Goal: Transaction & Acquisition: Purchase product/service

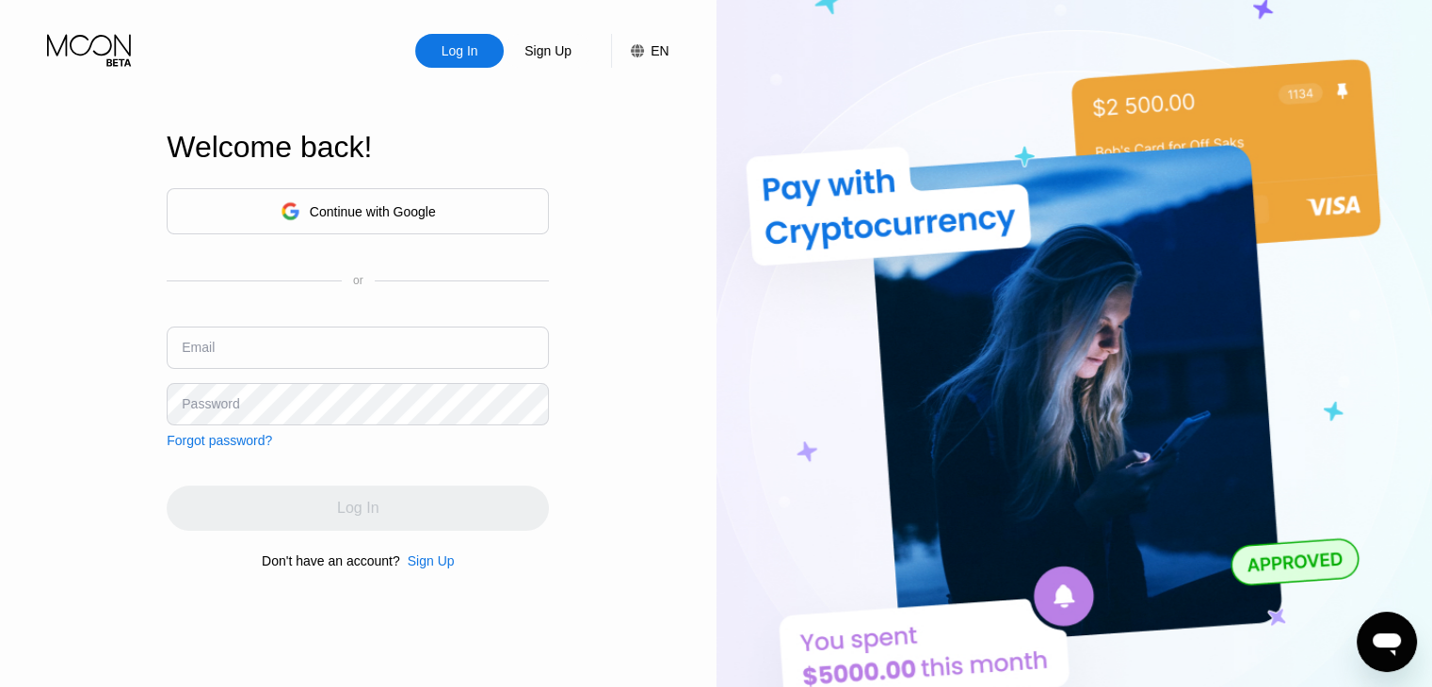
click at [313, 359] on input "text" at bounding box center [358, 348] width 382 height 42
type input "roaring.barbershop@outlook.com"
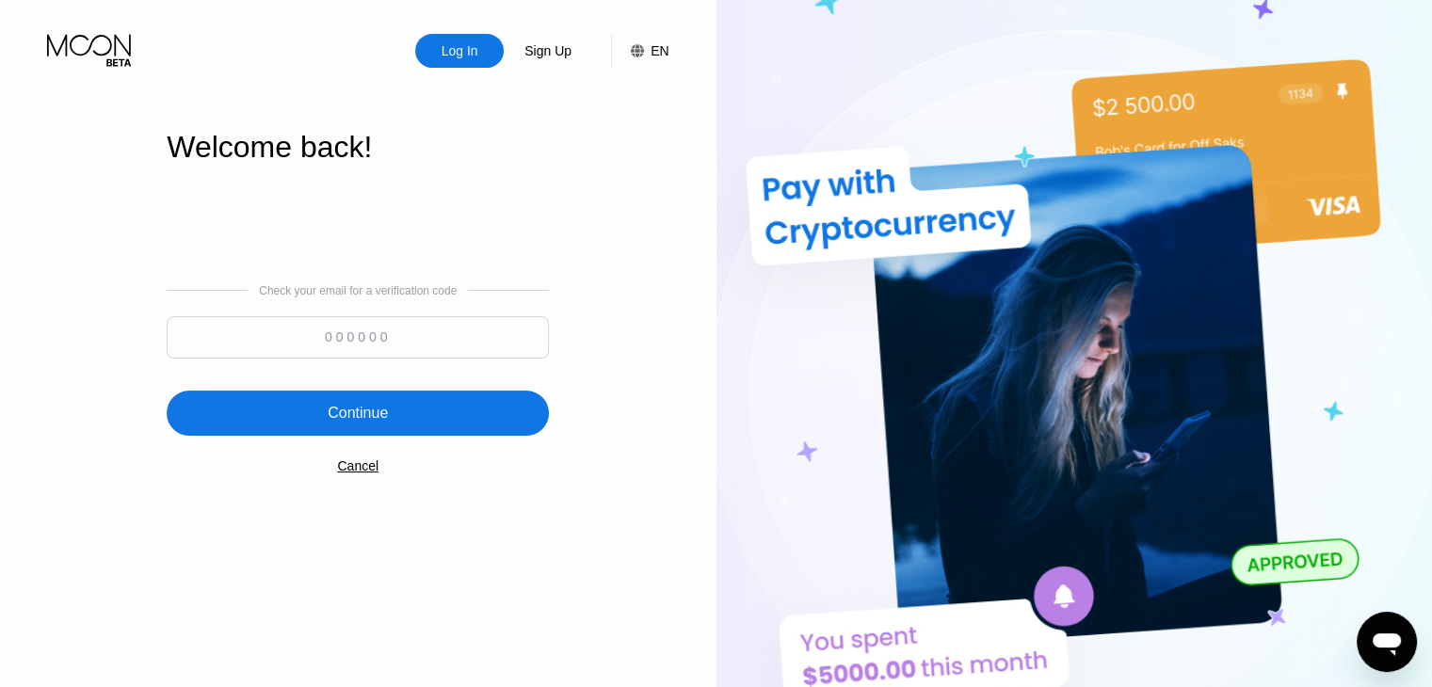
click at [364, 336] on input at bounding box center [358, 337] width 382 height 42
type input "357302"
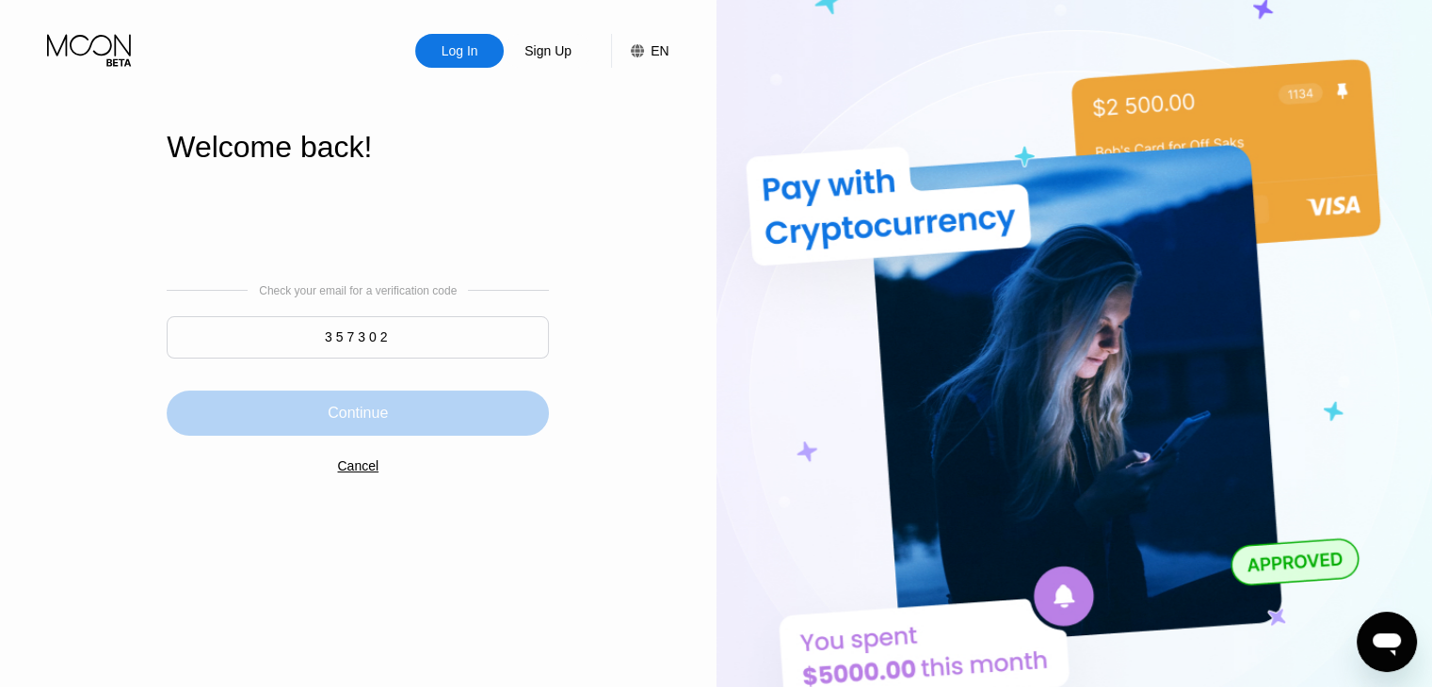
click at [357, 423] on div "Continue" at bounding box center [358, 413] width 60 height 19
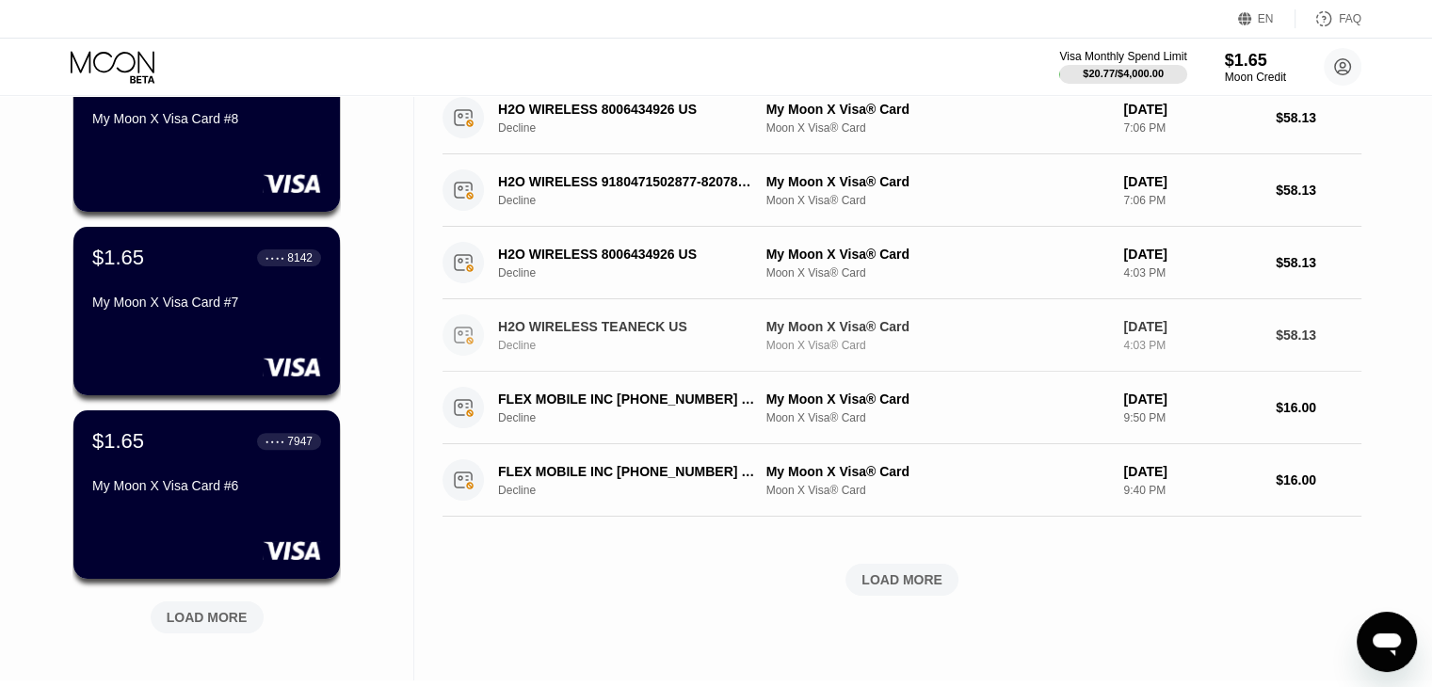
scroll to position [563, 0]
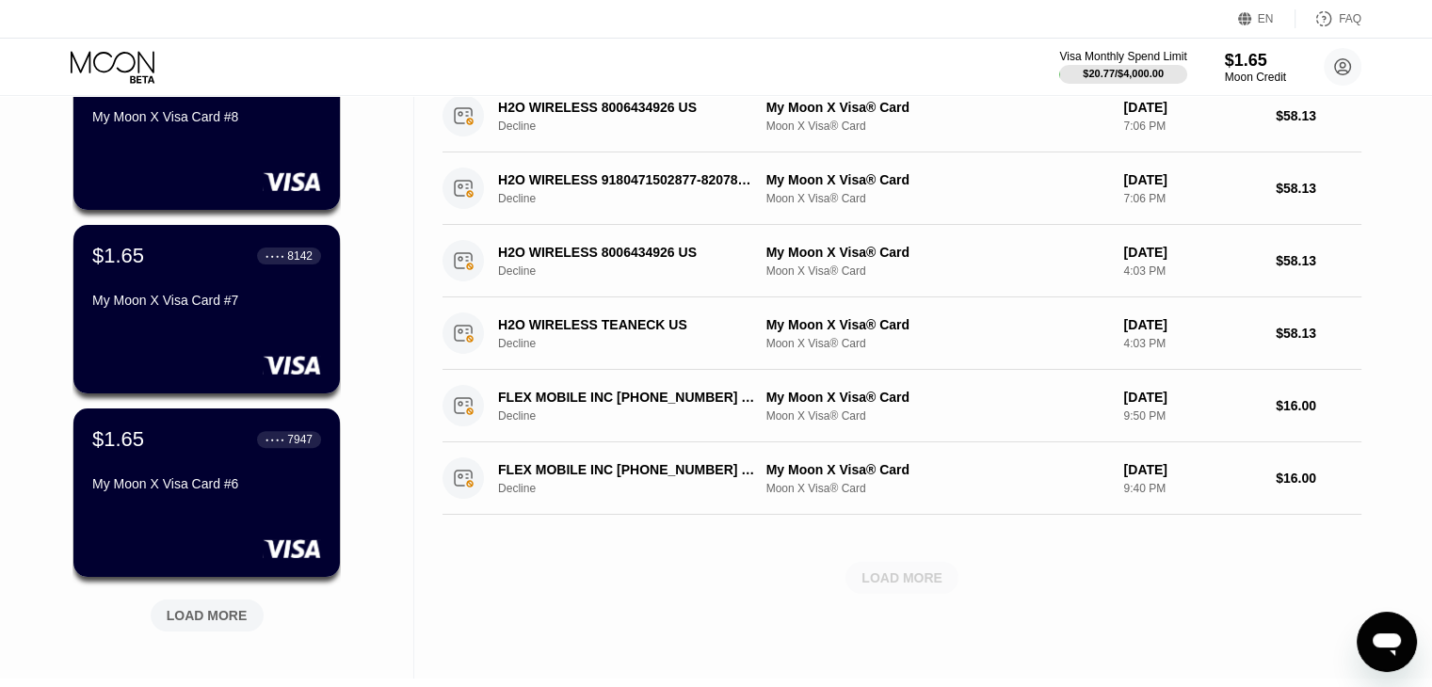
click at [884, 575] on div "LOAD MORE" at bounding box center [901, 578] width 81 height 17
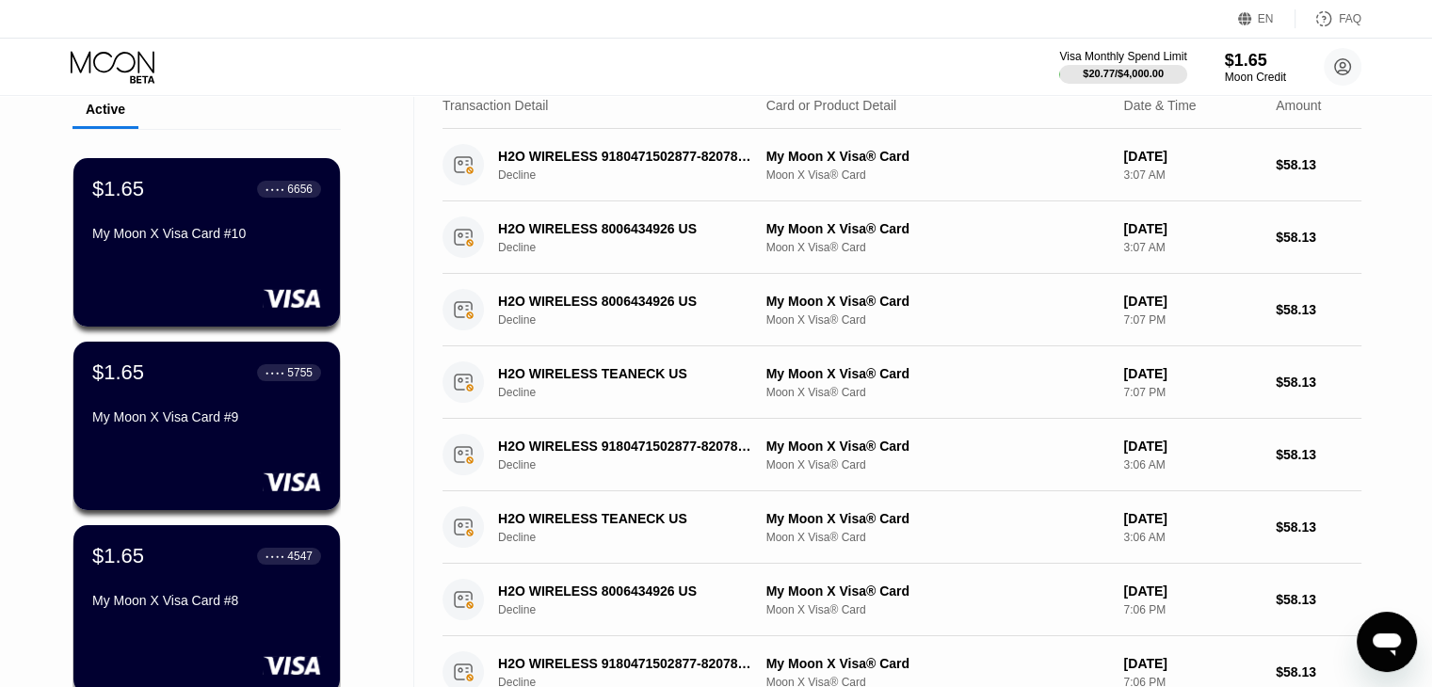
scroll to position [0, 0]
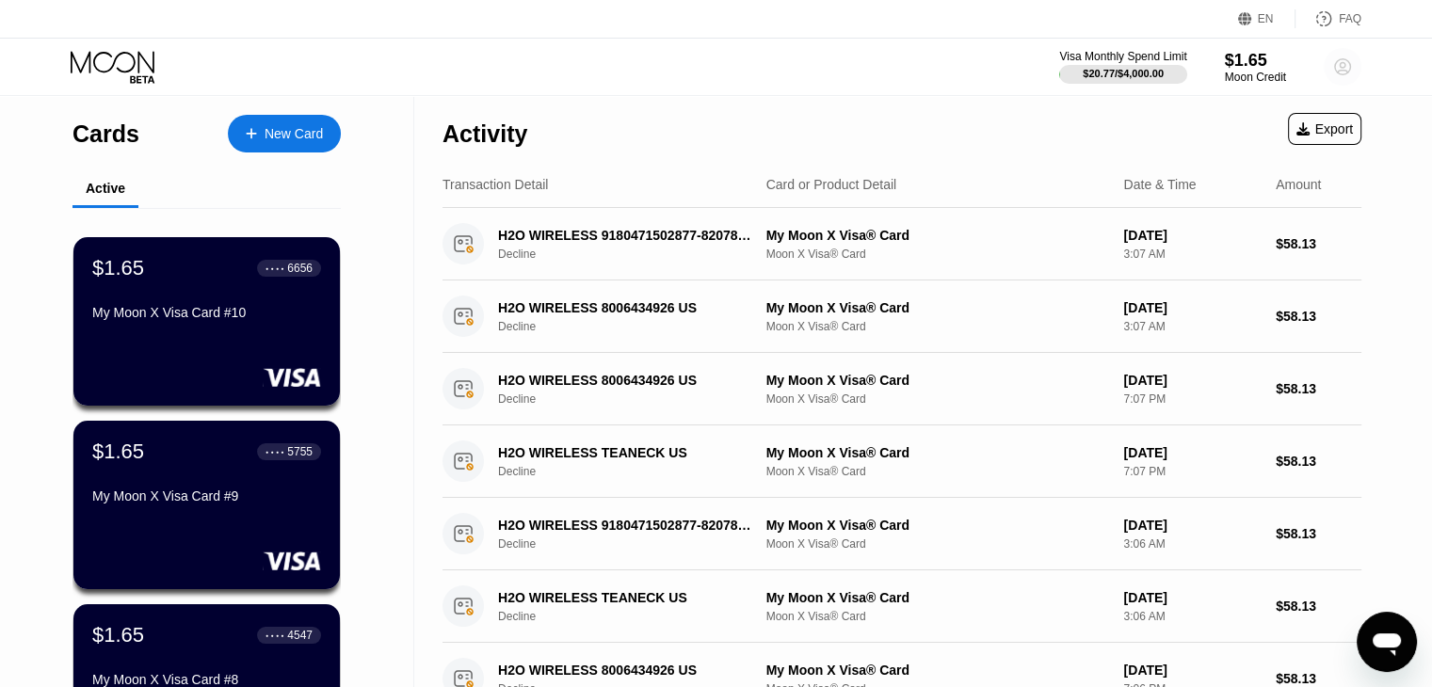
click at [1353, 72] on circle at bounding box center [1343, 67] width 38 height 38
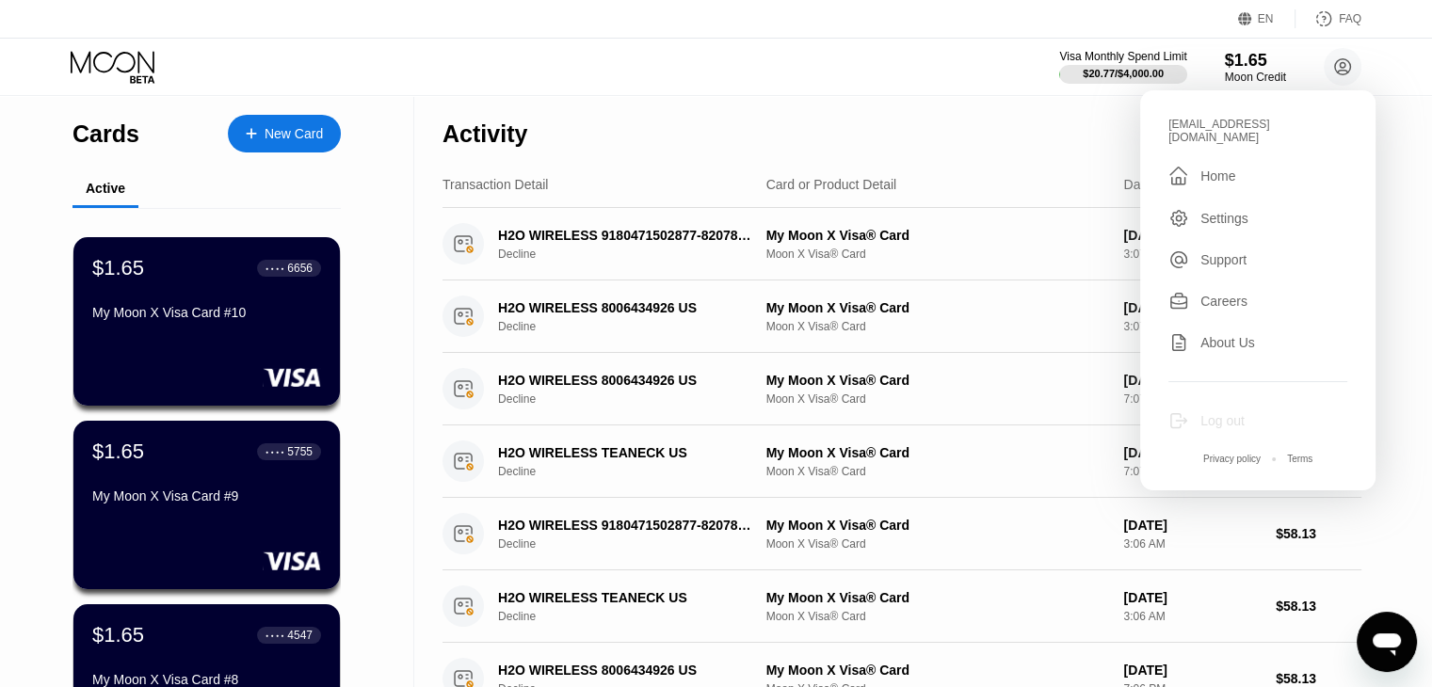
click at [1243, 413] on div "Log out" at bounding box center [1222, 420] width 44 height 15
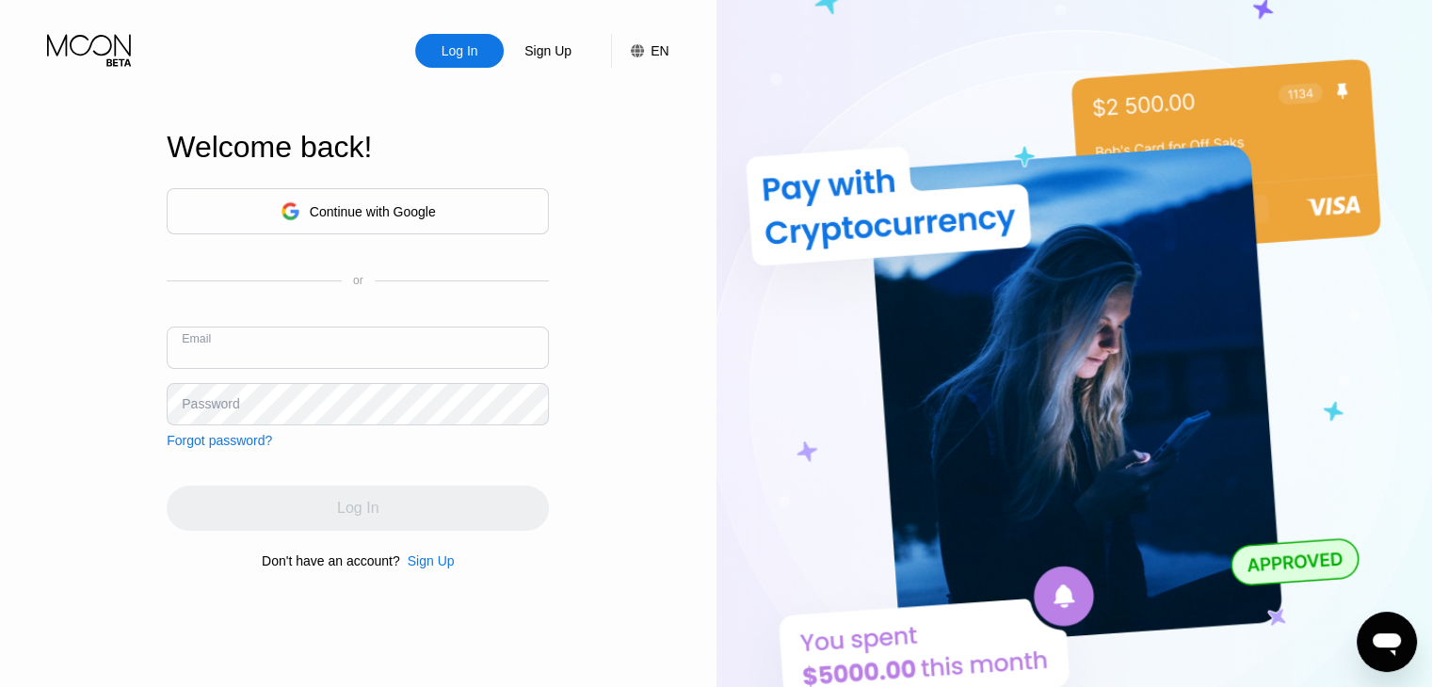
click at [438, 346] on input "text" at bounding box center [358, 348] width 382 height 42
type input "[EMAIL_ADDRESS][DOMAIN_NAME]"
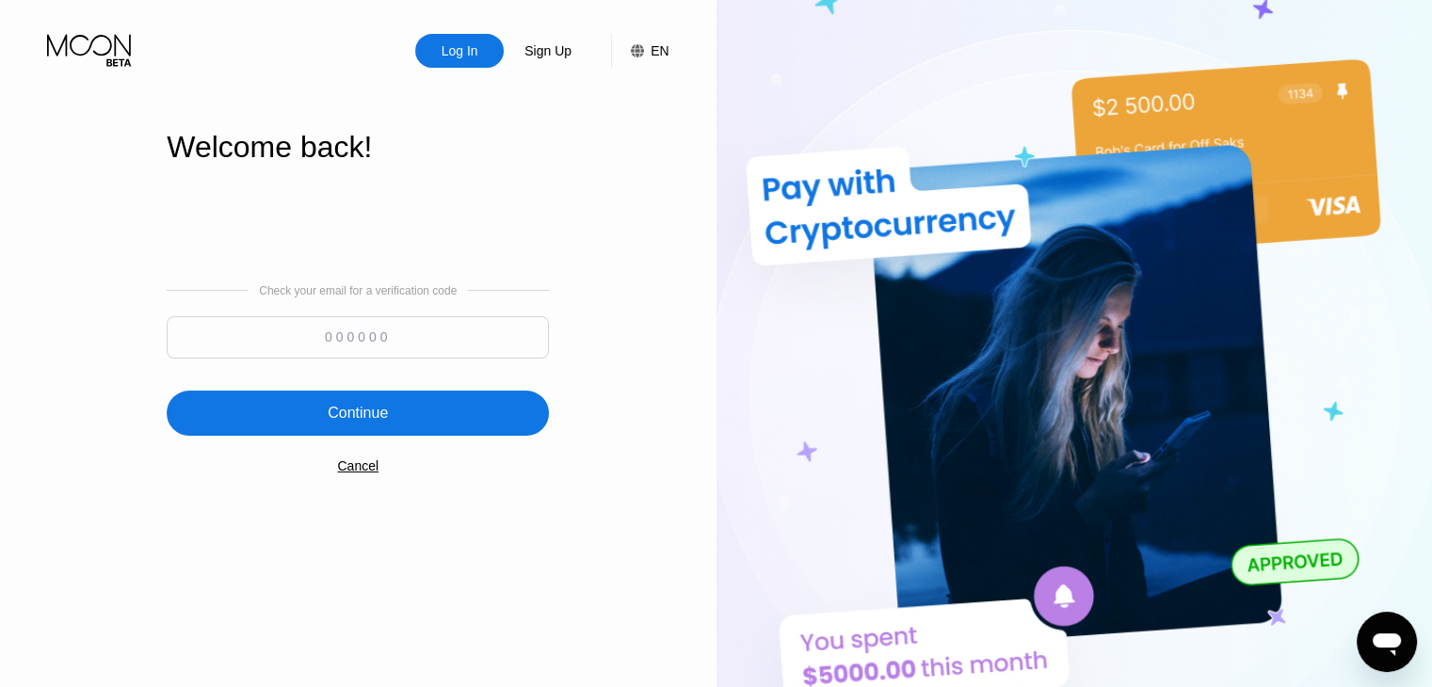
click at [456, 344] on input at bounding box center [358, 337] width 382 height 42
type input "401749"
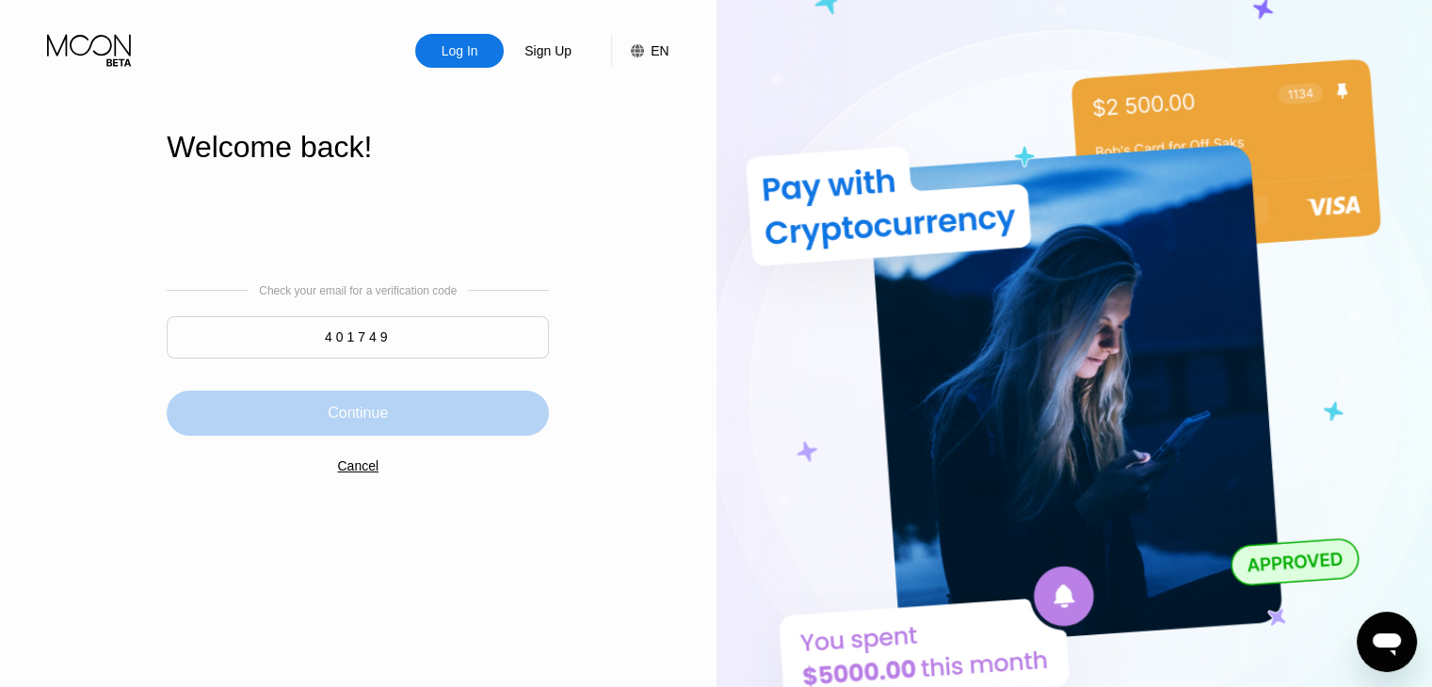
click at [414, 421] on div "Continue" at bounding box center [358, 413] width 382 height 45
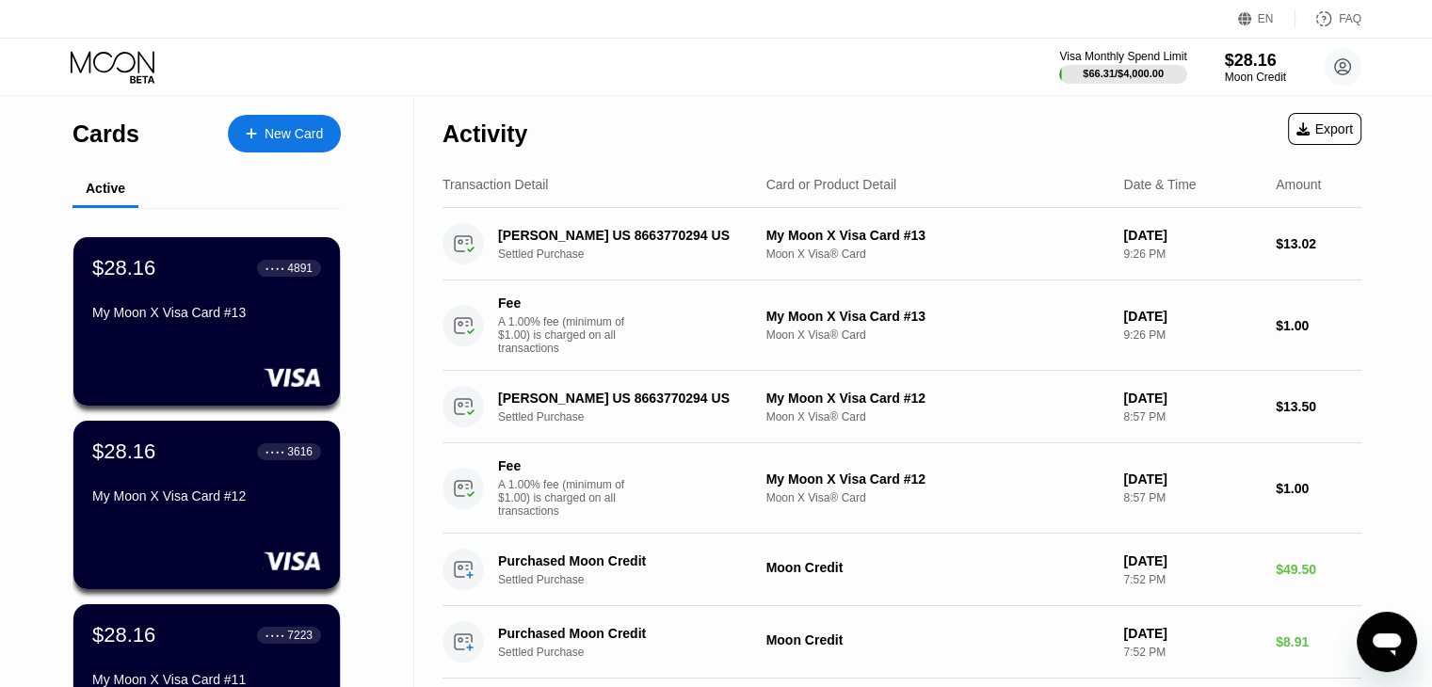
click at [295, 143] on div "New Card" at bounding box center [284, 134] width 113 height 38
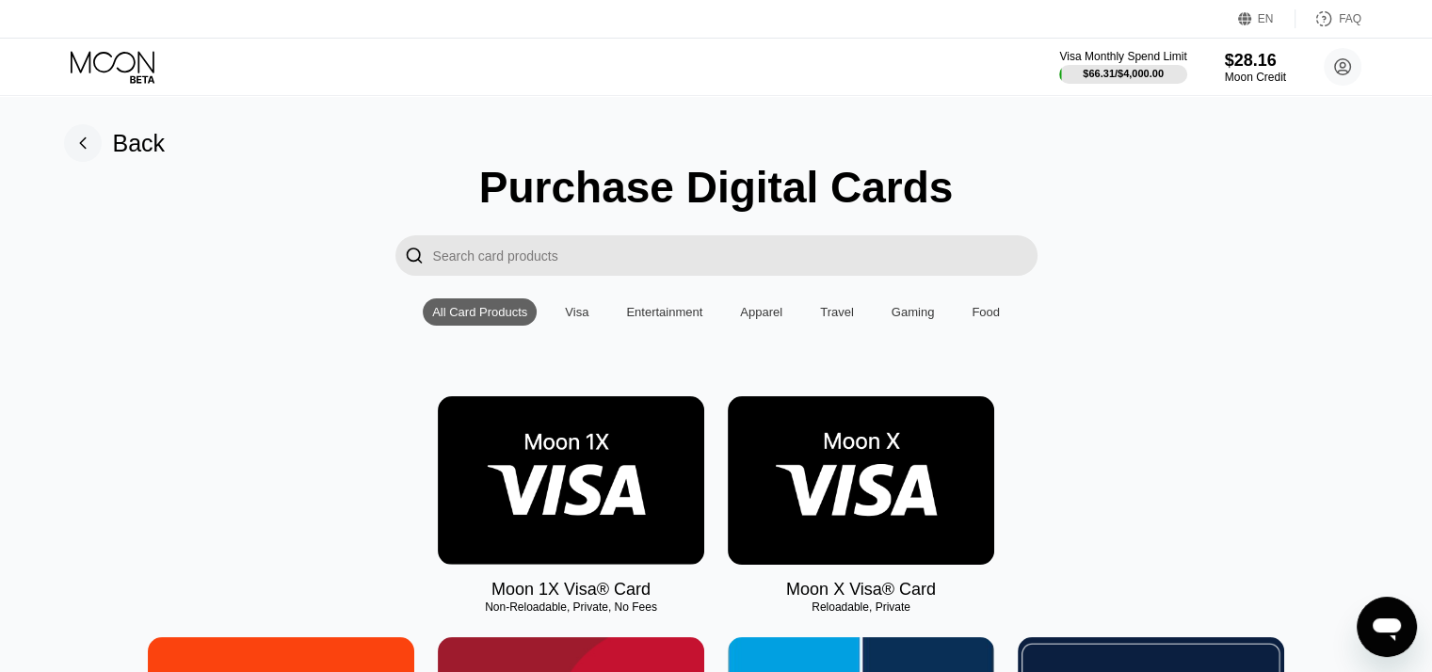
click at [896, 451] on img at bounding box center [861, 480] width 266 height 169
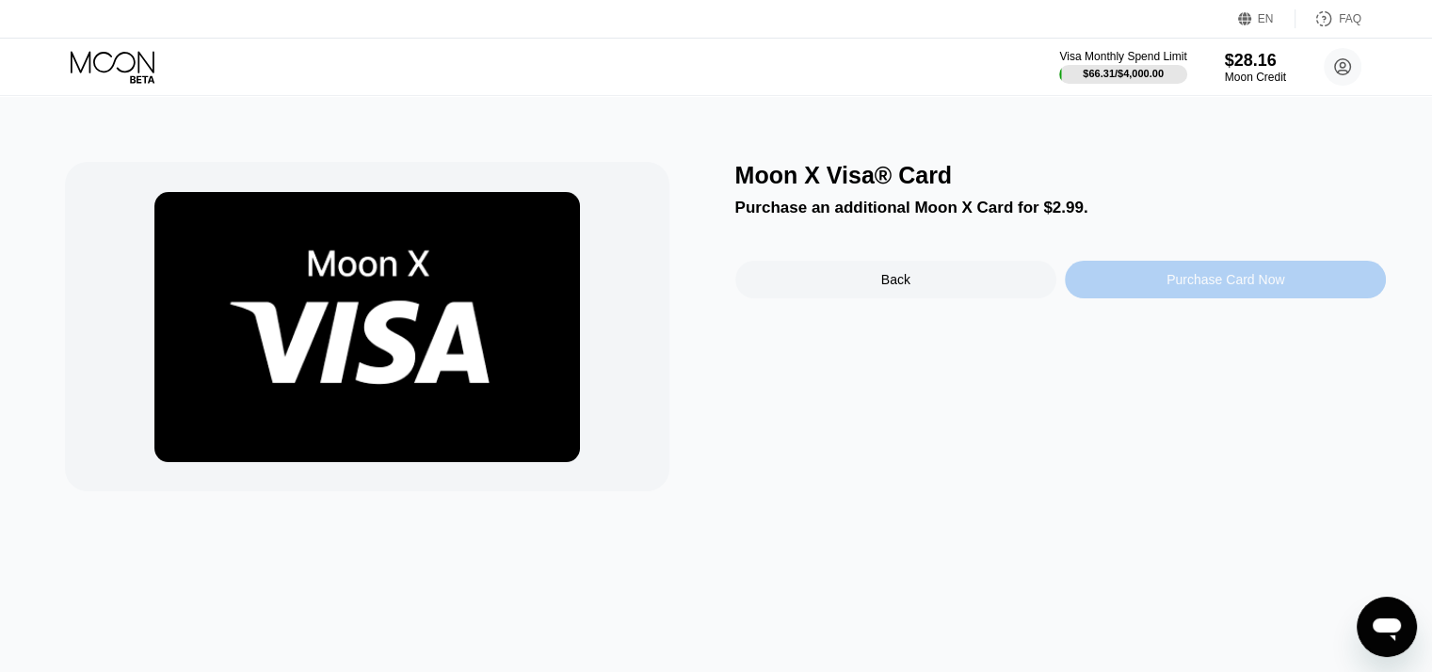
click at [1197, 287] on div "Purchase Card Now" at bounding box center [1225, 279] width 118 height 15
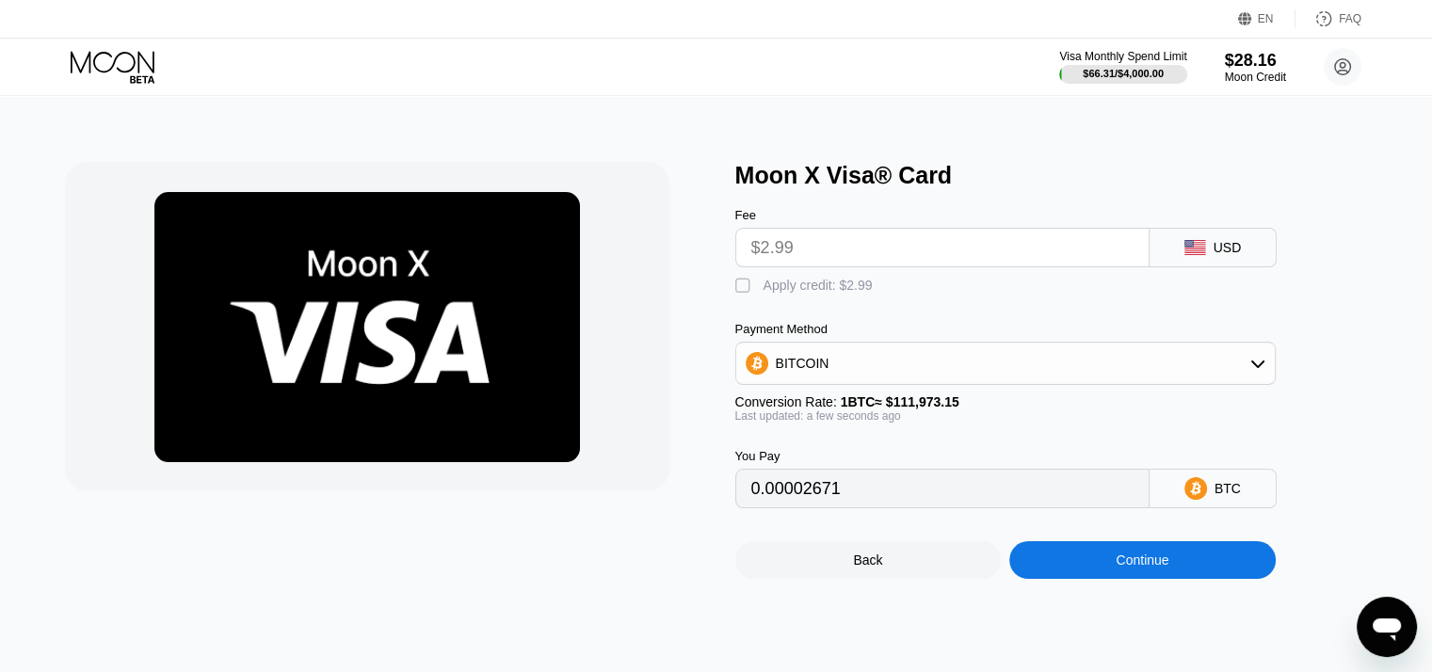
click at [742, 287] on div "" at bounding box center [744, 286] width 19 height 19
type input "0"
click at [1091, 579] on div "Continue" at bounding box center [1142, 560] width 266 height 38
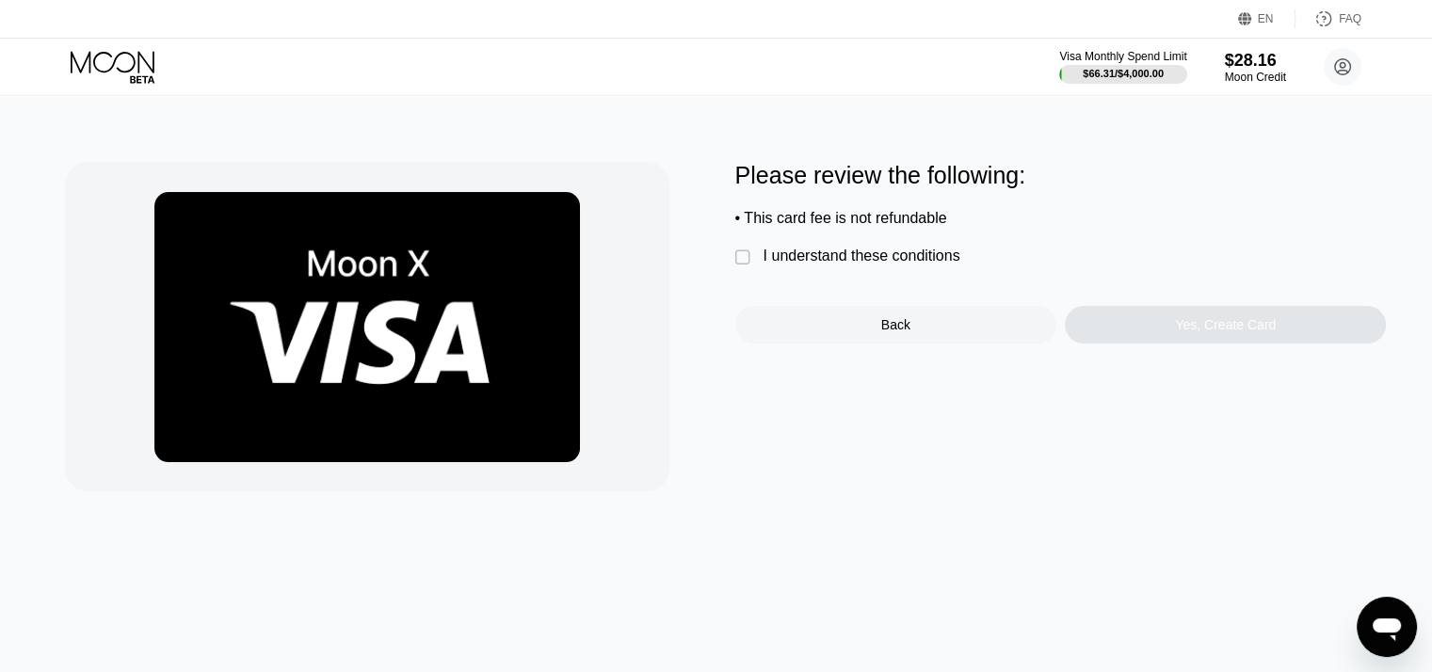
click at [740, 265] on div "" at bounding box center [744, 258] width 19 height 19
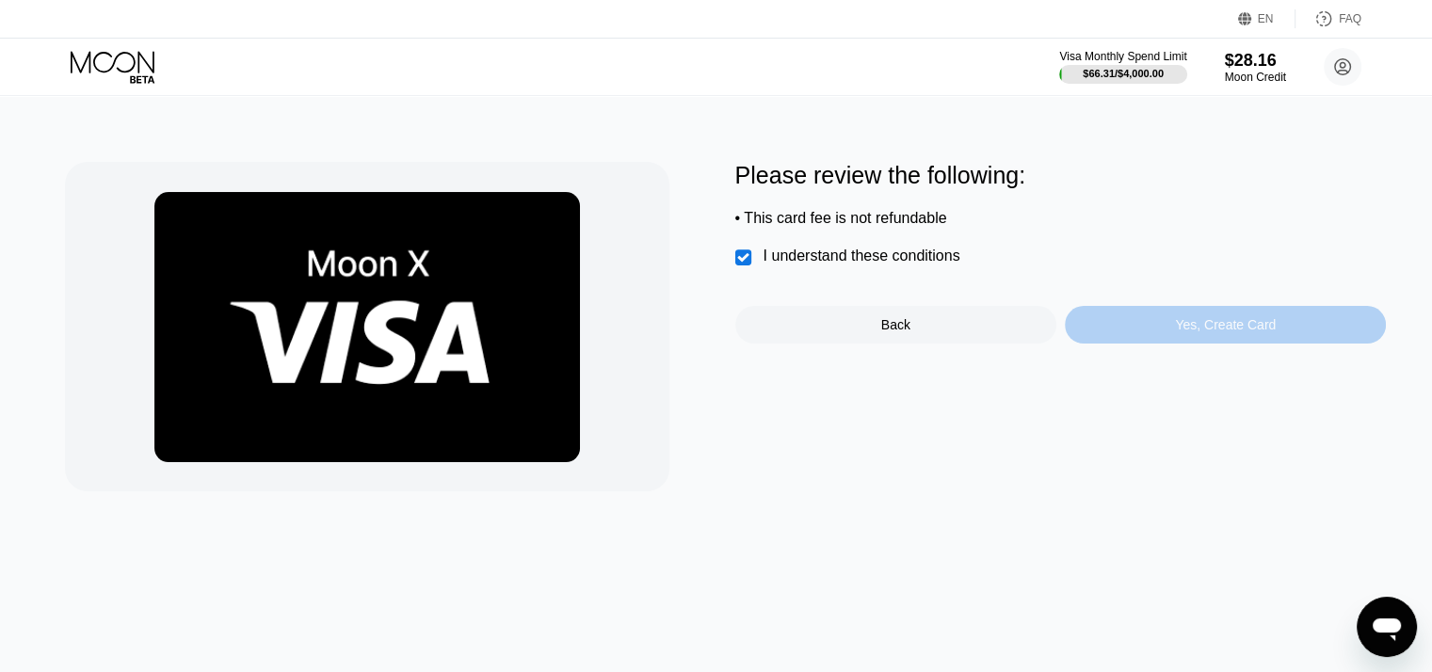
click at [1224, 344] on div "Yes, Create Card" at bounding box center [1225, 325] width 321 height 38
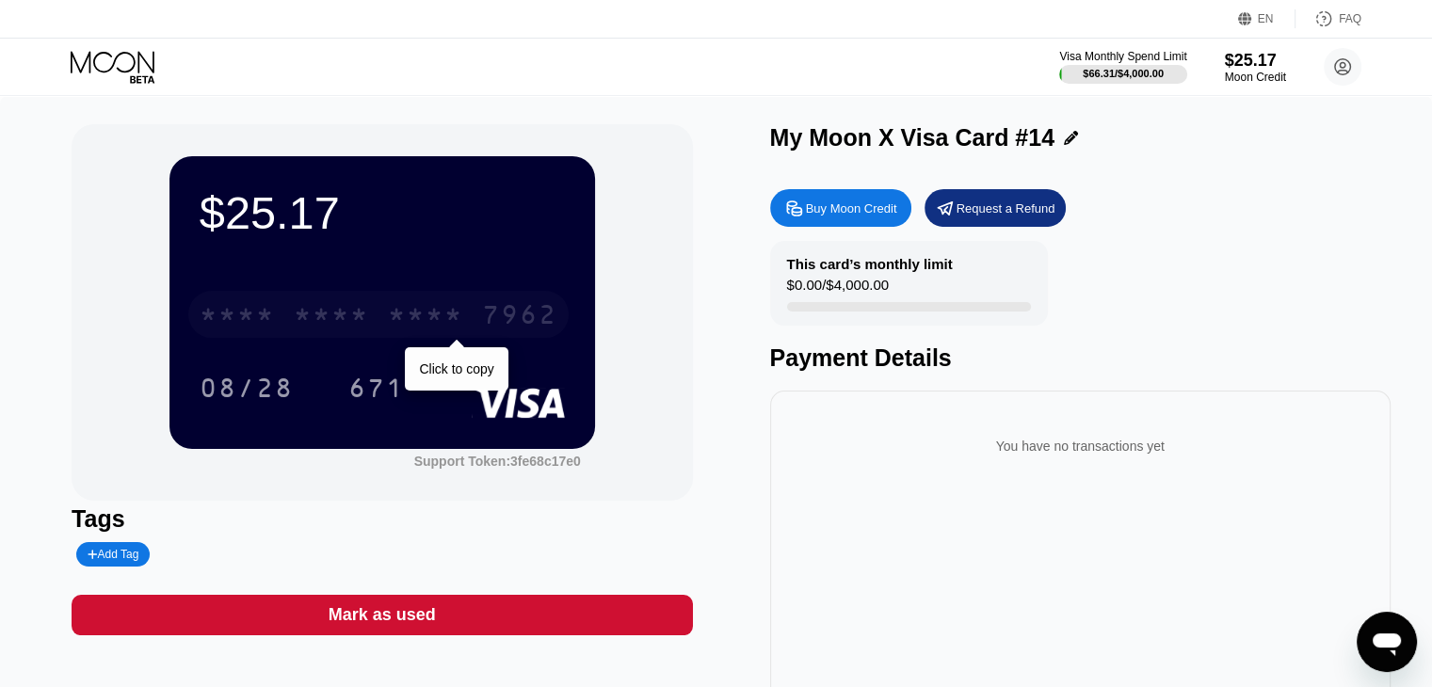
click at [399, 332] on div "* * * *" at bounding box center [425, 317] width 75 height 30
